Goal: Find specific page/section: Find specific page/section

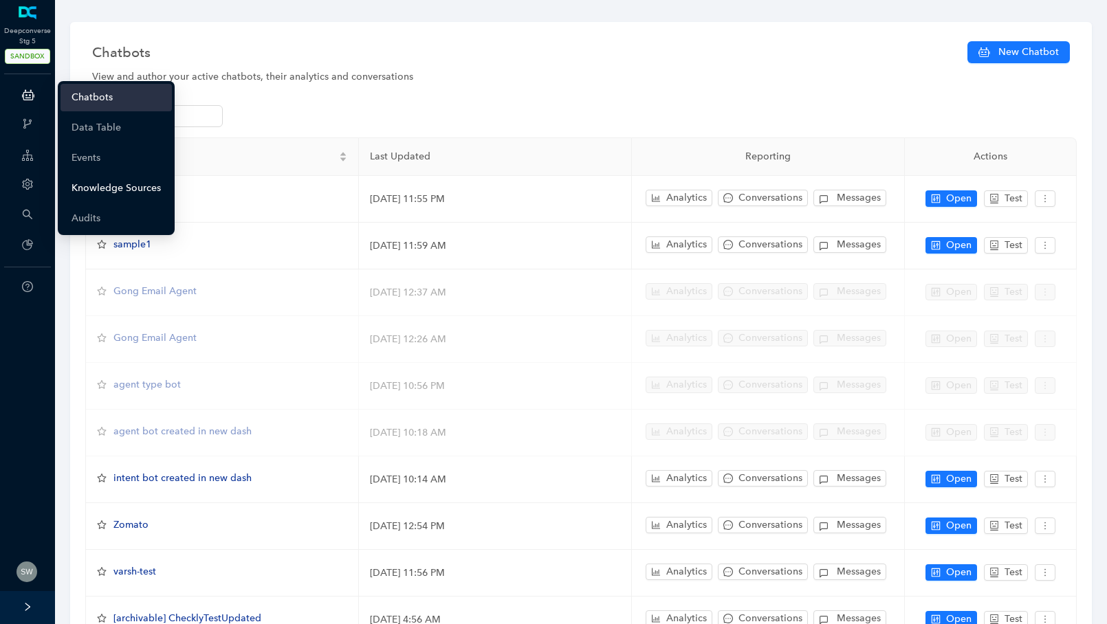
click at [93, 183] on link "Knowledge Sources" at bounding box center [116, 189] width 89 height 28
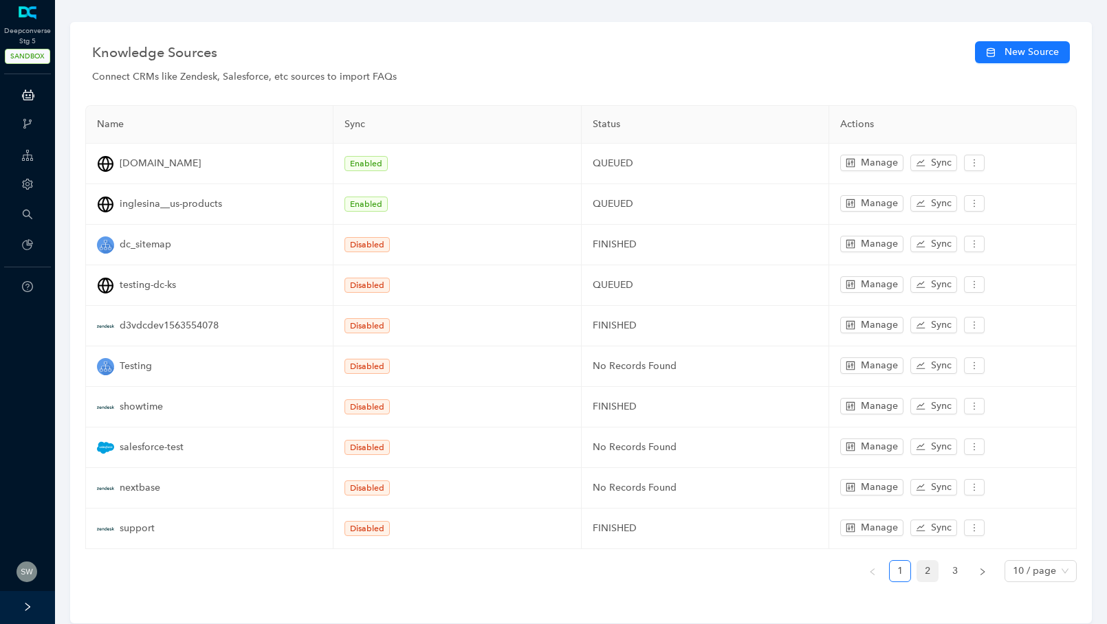
click at [929, 563] on link "2" at bounding box center [927, 571] width 21 height 21
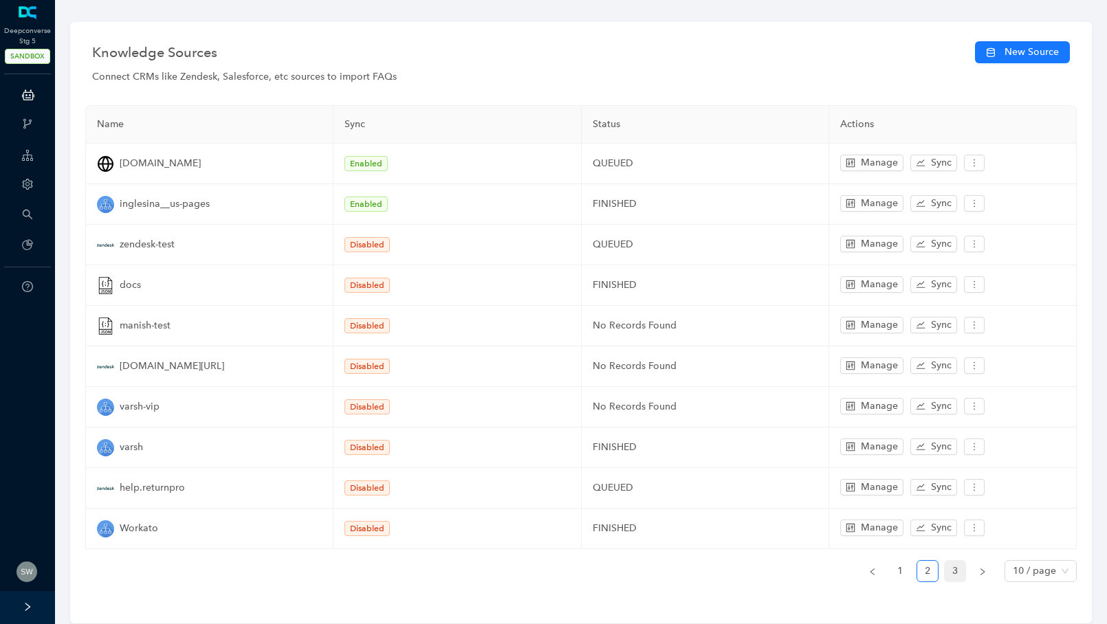
click at [952, 561] on link "3" at bounding box center [955, 571] width 21 height 21
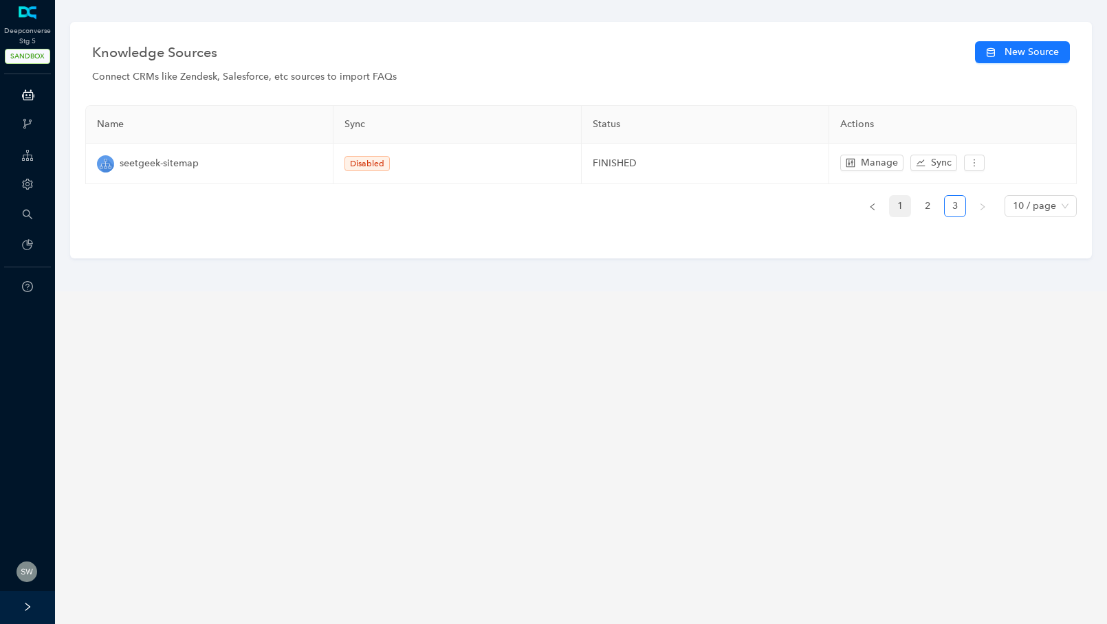
click at [900, 203] on link "1" at bounding box center [900, 206] width 21 height 21
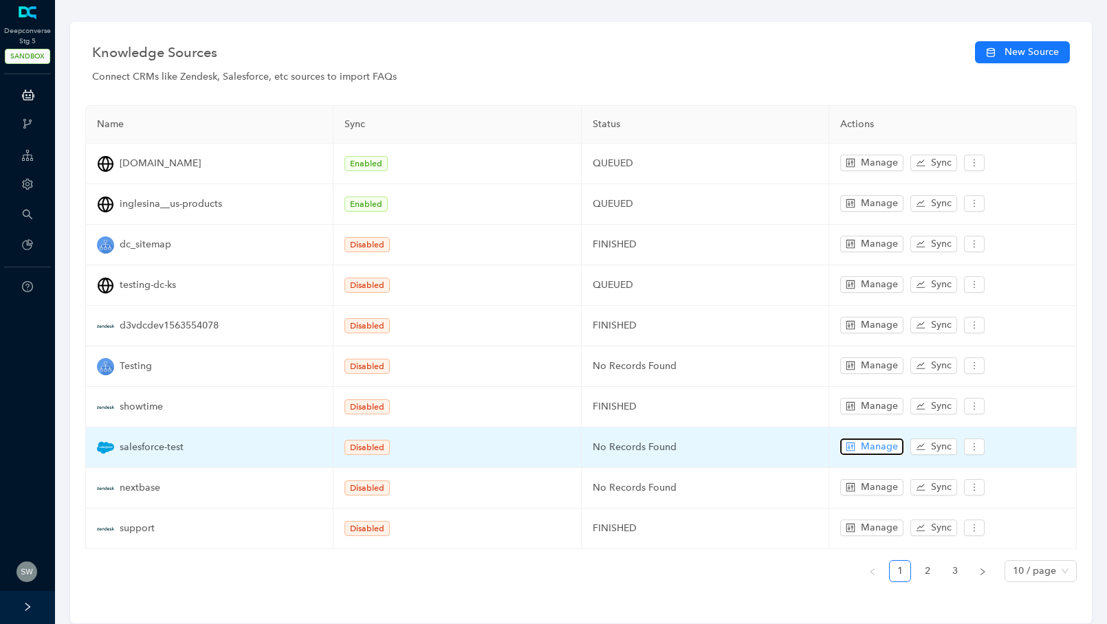
click at [860, 441] on button "Manage" at bounding box center [871, 447] width 63 height 17
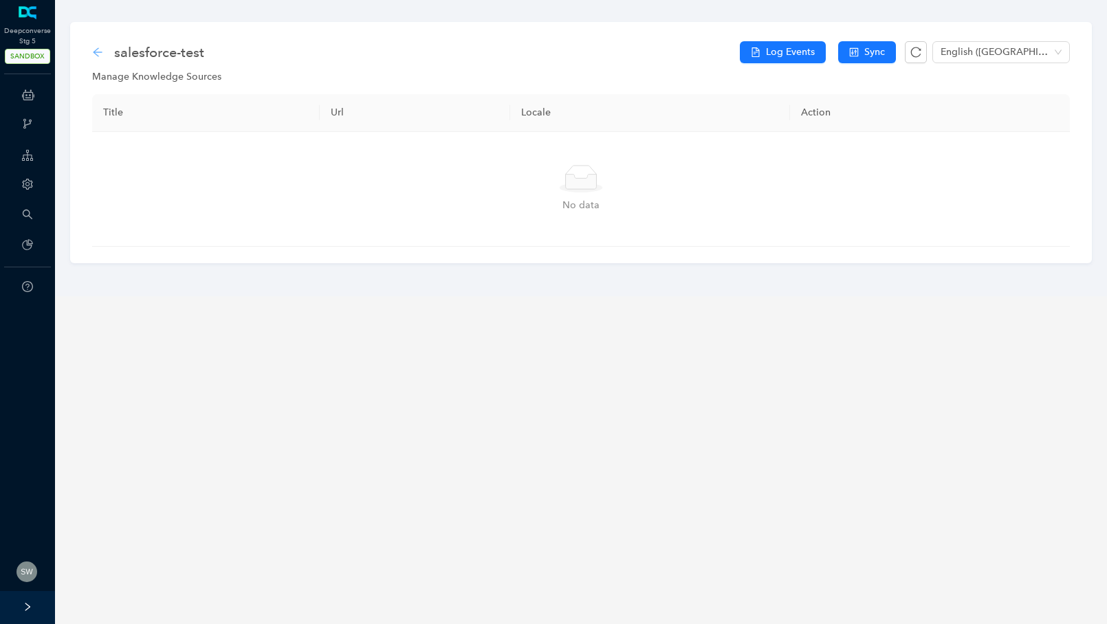
click at [102, 50] on icon "arrow-left" at bounding box center [97, 52] width 11 height 11
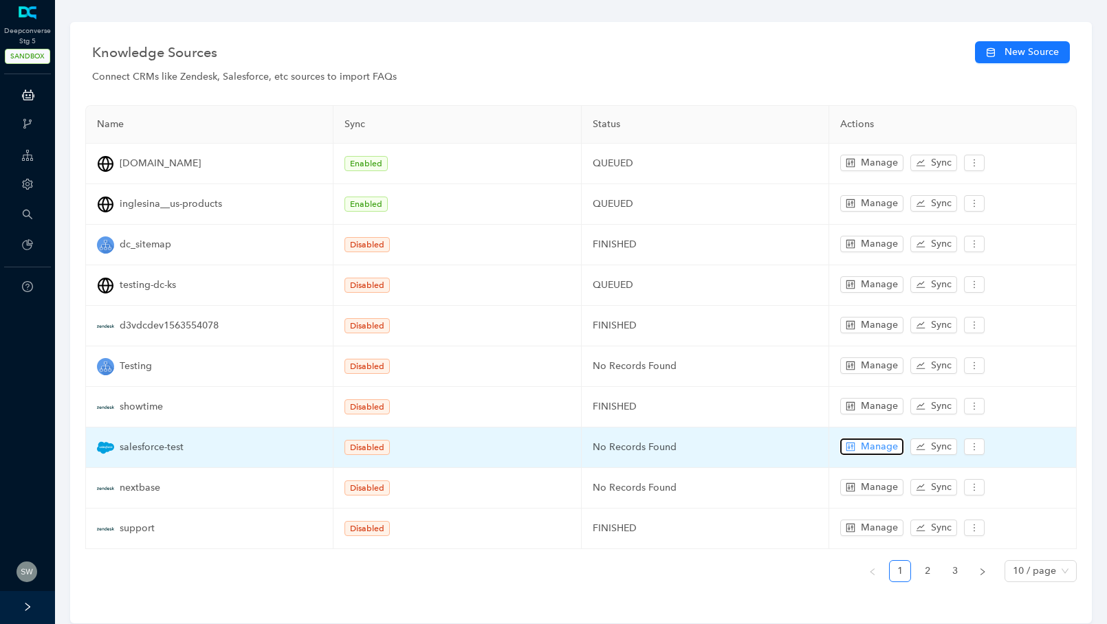
click at [871, 444] on span "Manage" at bounding box center [879, 446] width 37 height 15
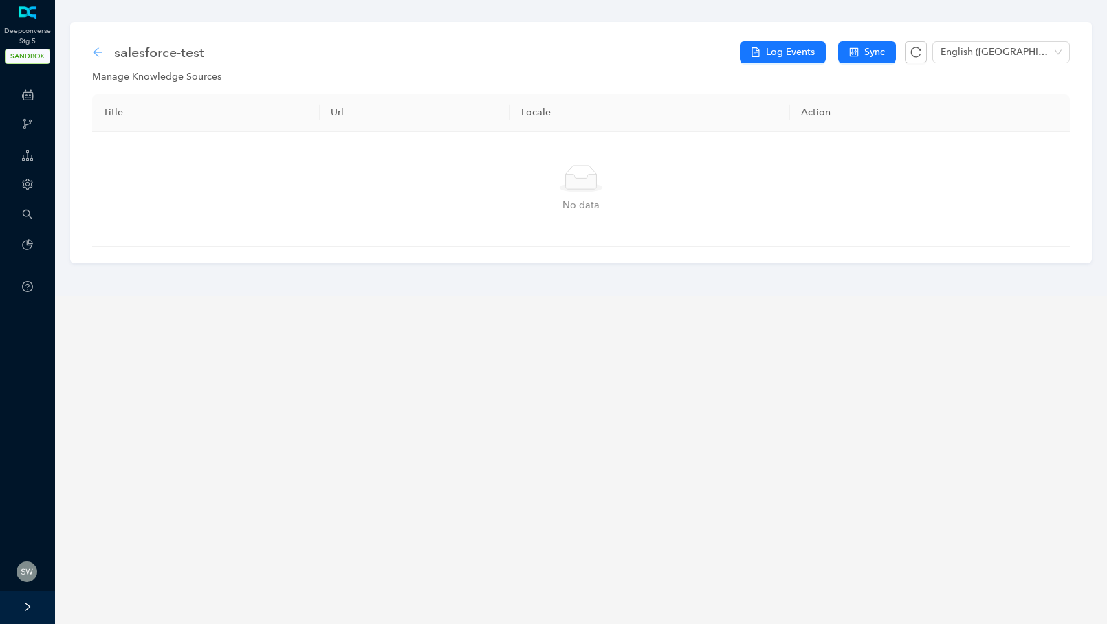
click at [102, 51] on icon "arrow-left" at bounding box center [97, 52] width 11 height 11
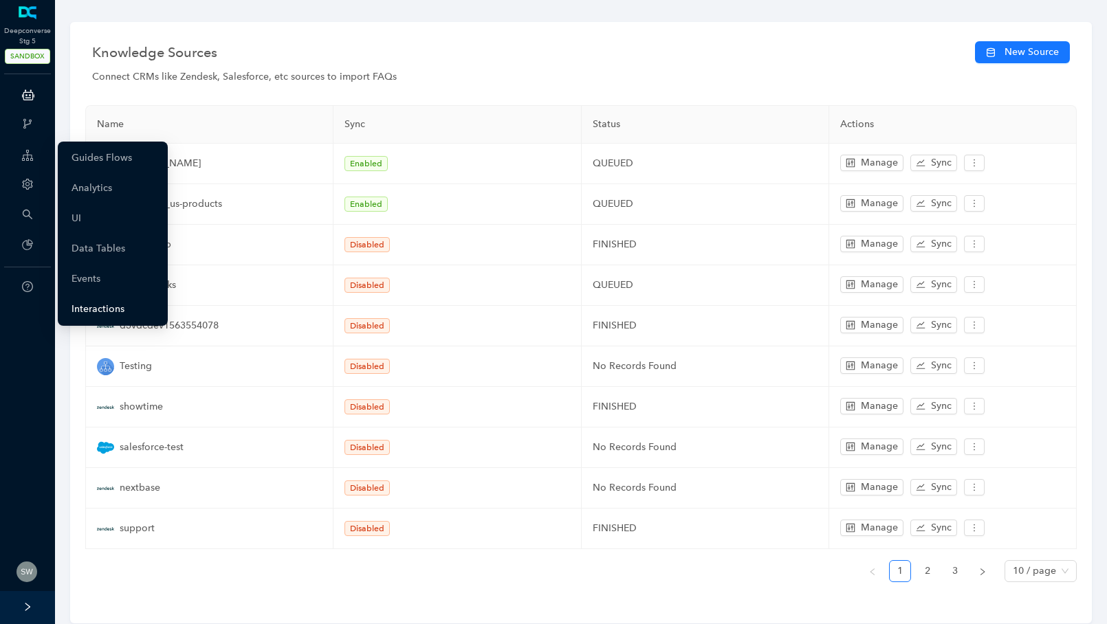
click at [91, 310] on link "Interactions" at bounding box center [98, 310] width 53 height 28
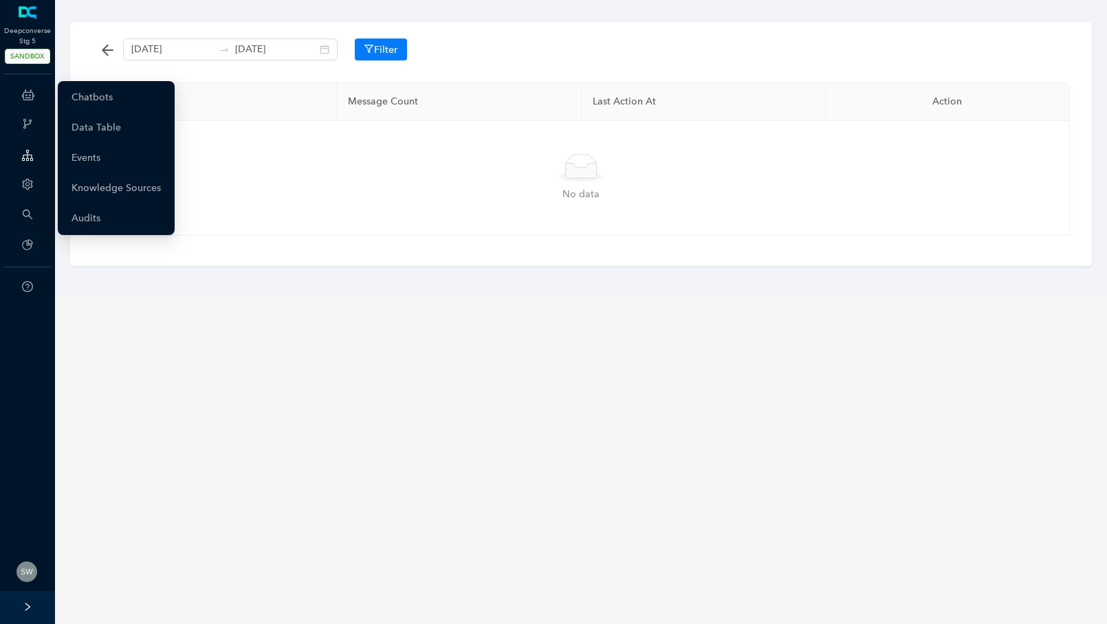
click at [28, 93] on icon at bounding box center [28, 95] width 12 height 28
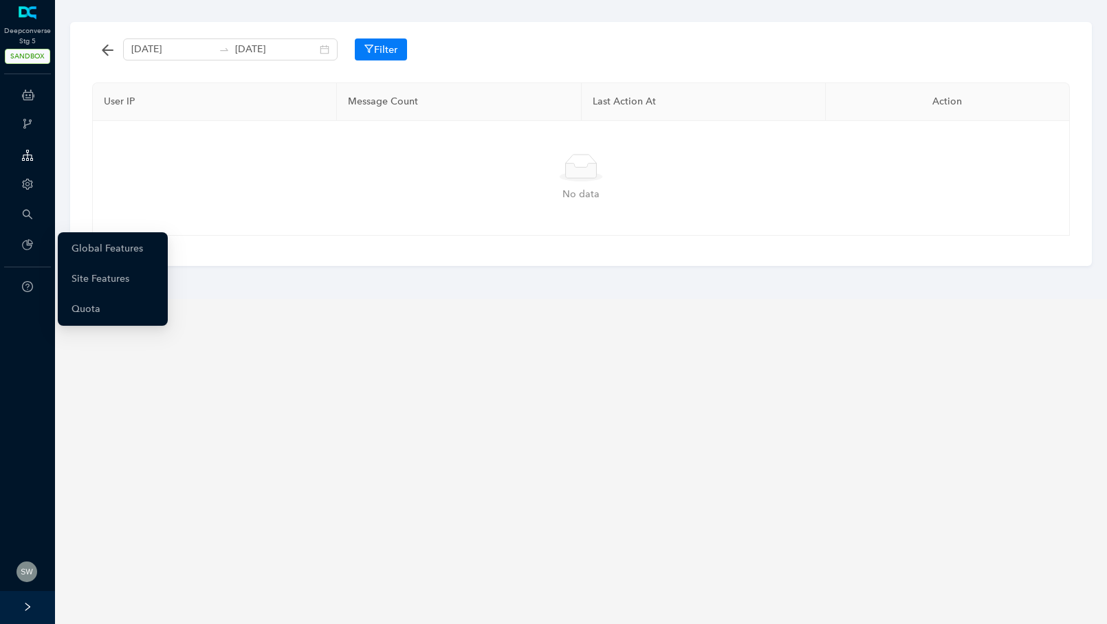
click at [26, 252] on div "Plans" at bounding box center [28, 246] width 50 height 28
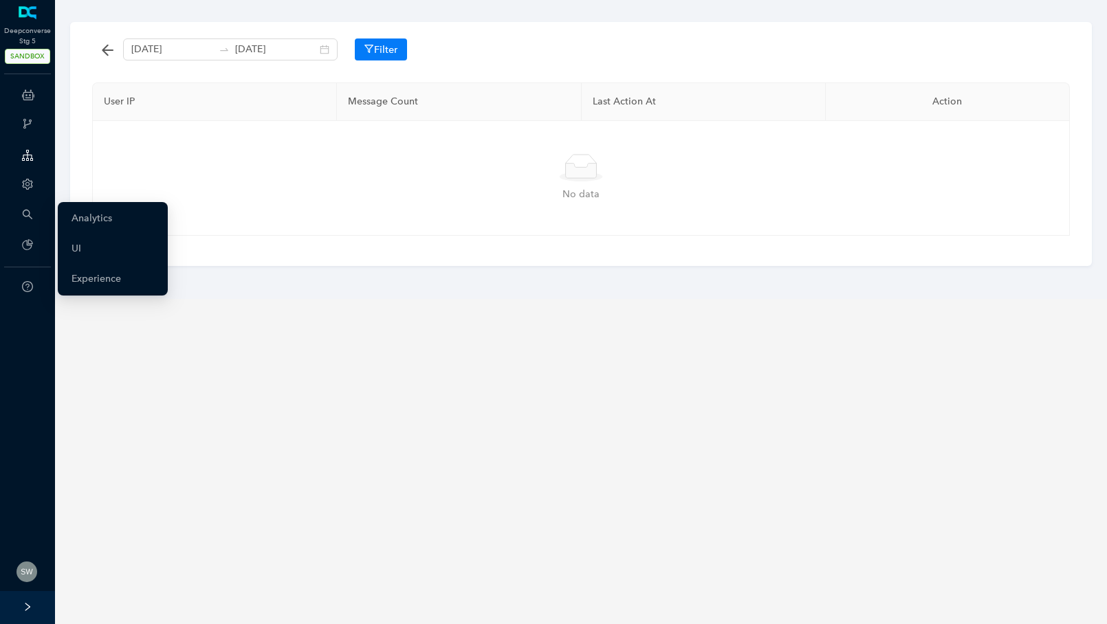
click at [36, 213] on div "Search" at bounding box center [28, 216] width 50 height 28
